Goal: Task Accomplishment & Management: Manage account settings

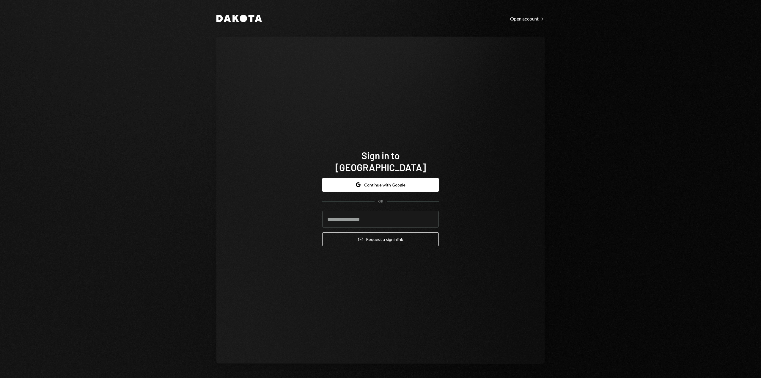
click at [379, 179] on button "Google Continue with Google" at bounding box center [380, 185] width 117 height 14
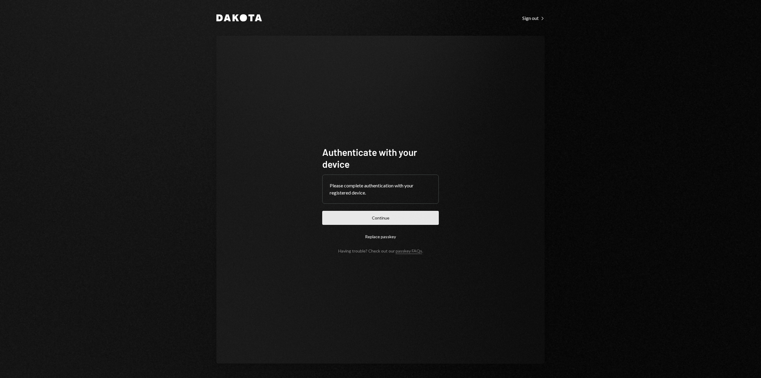
click at [376, 218] on button "Continue" at bounding box center [380, 218] width 117 height 14
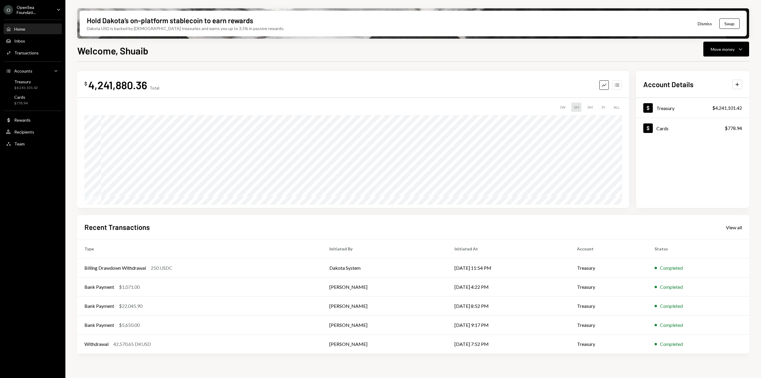
click at [615, 86] on icon "Accounts" at bounding box center [617, 85] width 6 height 6
click at [35, 84] on div "Treasury" at bounding box center [25, 81] width 23 height 5
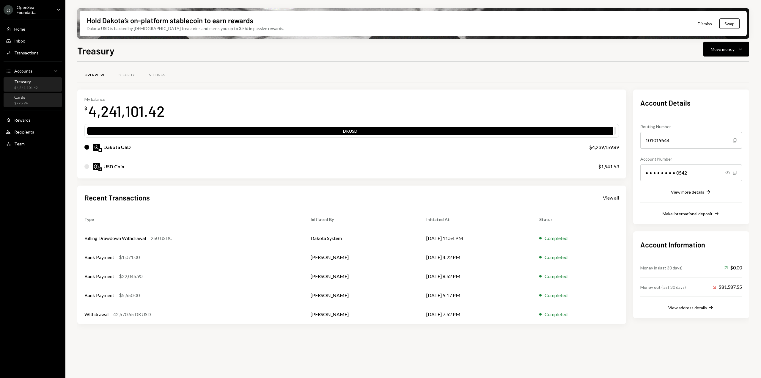
click at [30, 105] on div "Cards $778.94" at bounding box center [33, 100] width 54 height 11
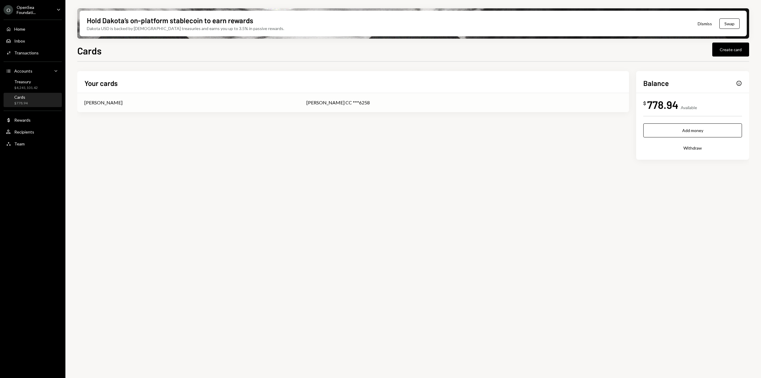
click at [279, 100] on td "[PERSON_NAME]" at bounding box center [188, 102] width 222 height 19
click at [32, 86] on div "$4,241,101.42" at bounding box center [25, 87] width 23 height 5
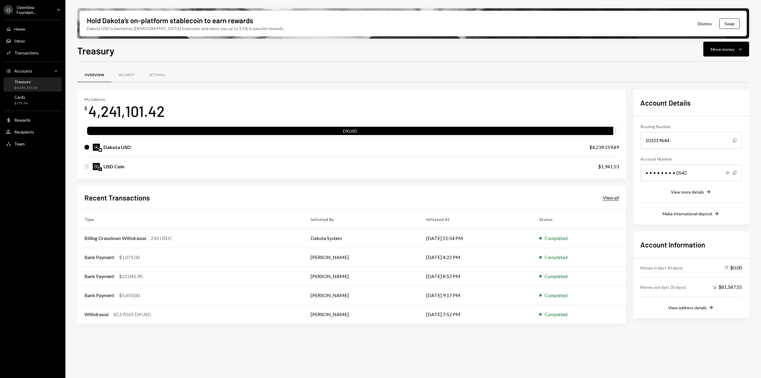
click at [611, 197] on div "View all" at bounding box center [611, 198] width 16 height 6
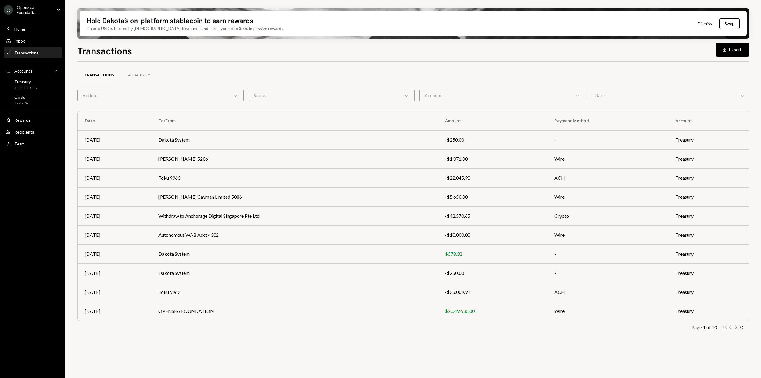
click at [736, 328] on icon "Chevron Right" at bounding box center [736, 327] width 6 height 6
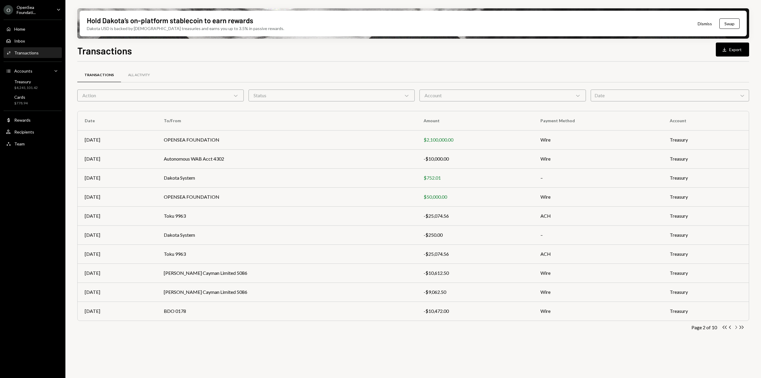
click at [737, 328] on icon "Chevron Right" at bounding box center [736, 327] width 6 height 6
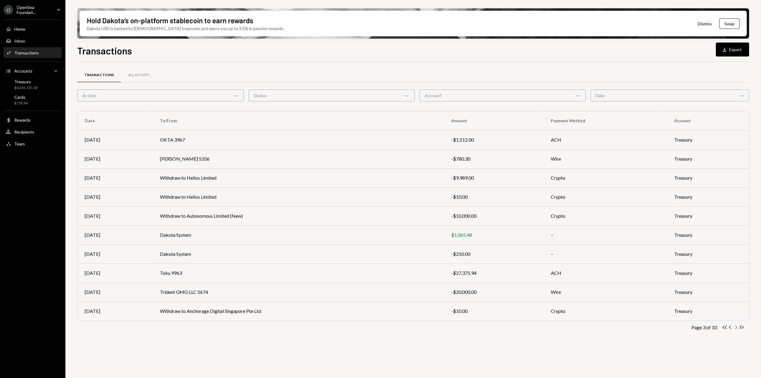
click at [736, 327] on icon "Chevron Right" at bounding box center [736, 327] width 6 height 6
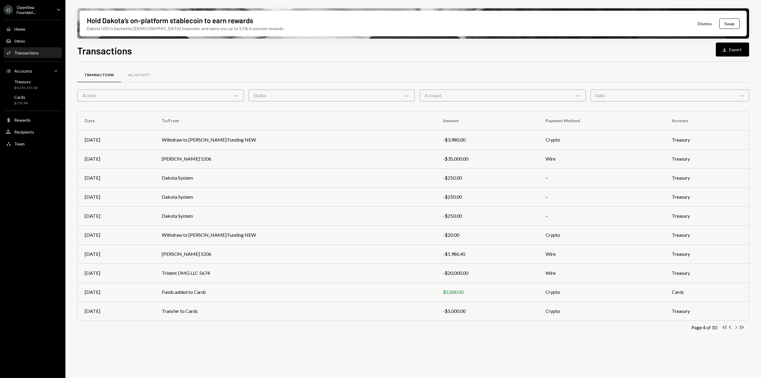
click at [736, 329] on icon "Chevron Right" at bounding box center [736, 327] width 6 height 6
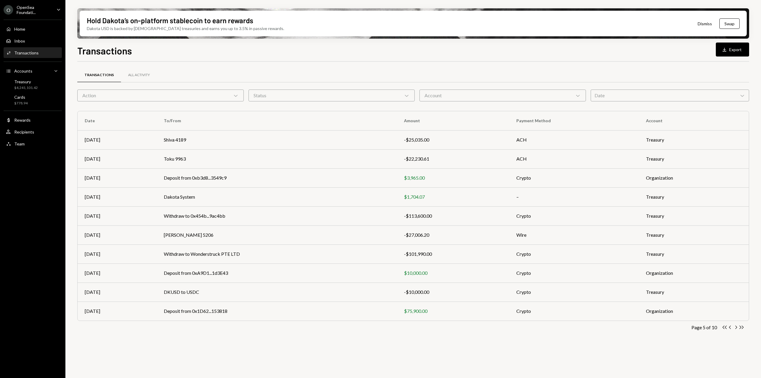
click at [570, 98] on div "Account Chevron Down" at bounding box center [503, 95] width 167 height 12
click at [195, 99] on div "Action Chevron Down" at bounding box center [160, 95] width 167 height 12
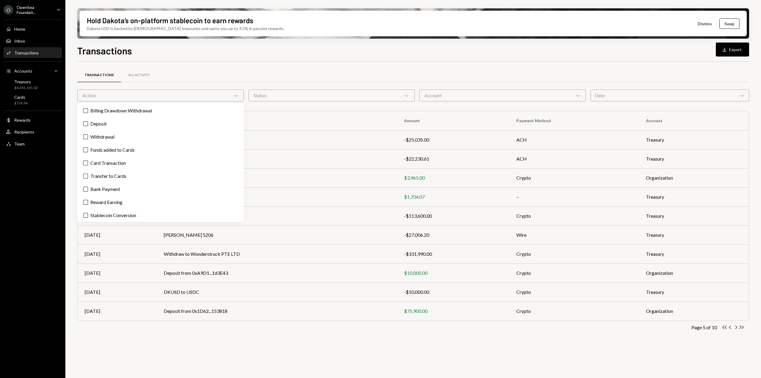
click at [303, 98] on div "Status Chevron Down" at bounding box center [332, 95] width 167 height 12
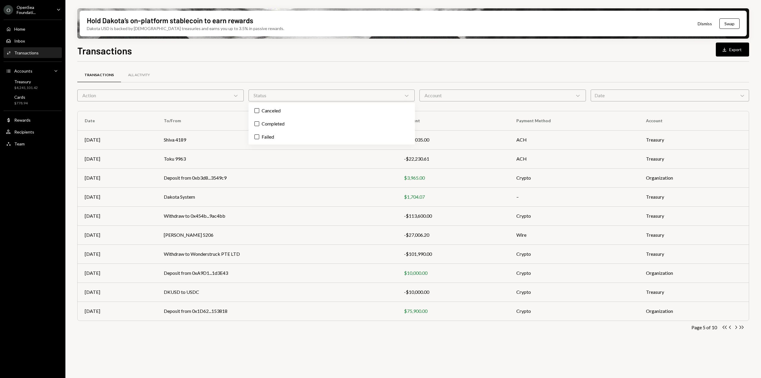
click at [629, 98] on div "Date Chevron Down" at bounding box center [670, 95] width 159 height 12
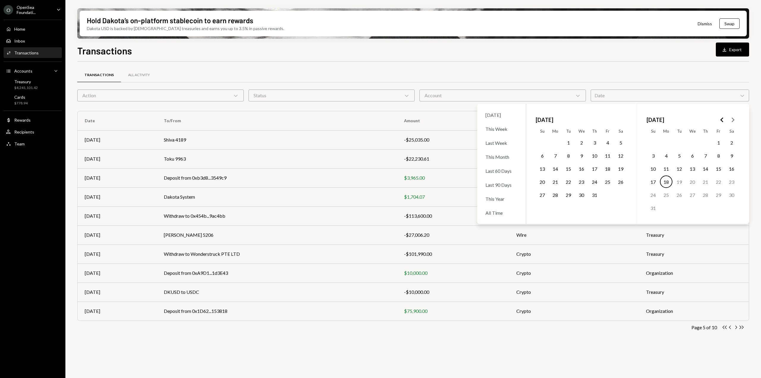
click at [459, 76] on div "Transactions All Activity" at bounding box center [413, 74] width 672 height 15
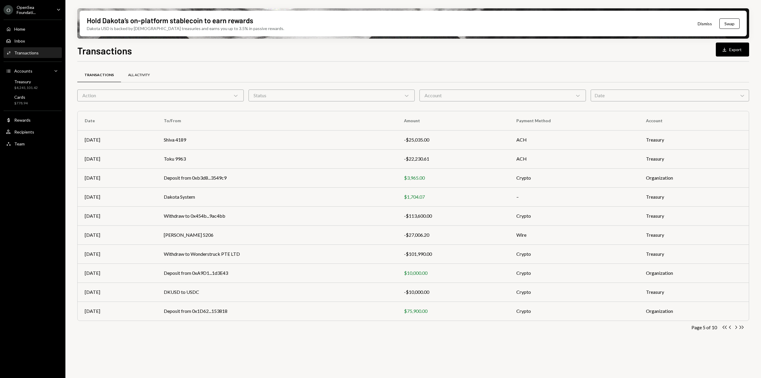
click at [121, 74] on div "All Activity" at bounding box center [139, 75] width 36 height 14
